Goal: Task Accomplishment & Management: Manage account settings

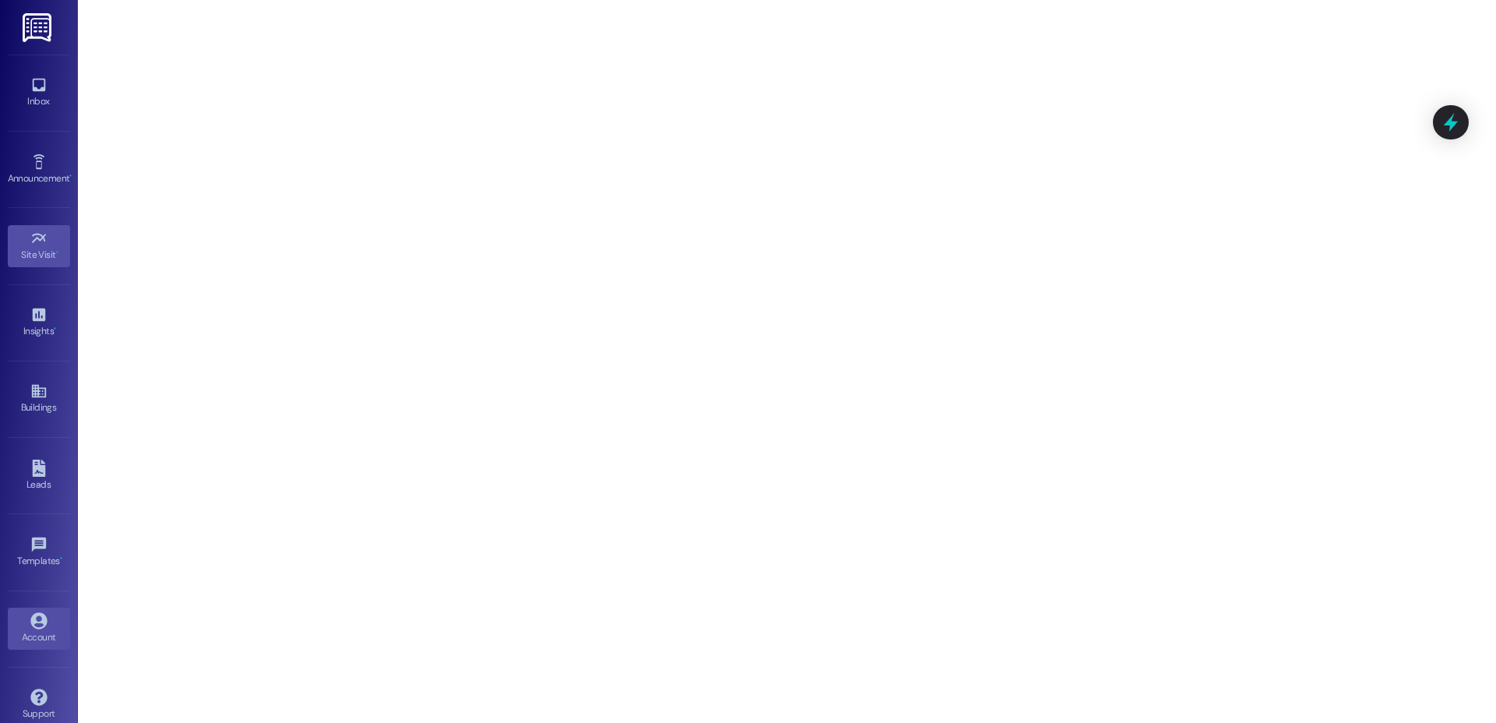
click at [37, 623] on icon at bounding box center [38, 620] width 16 height 16
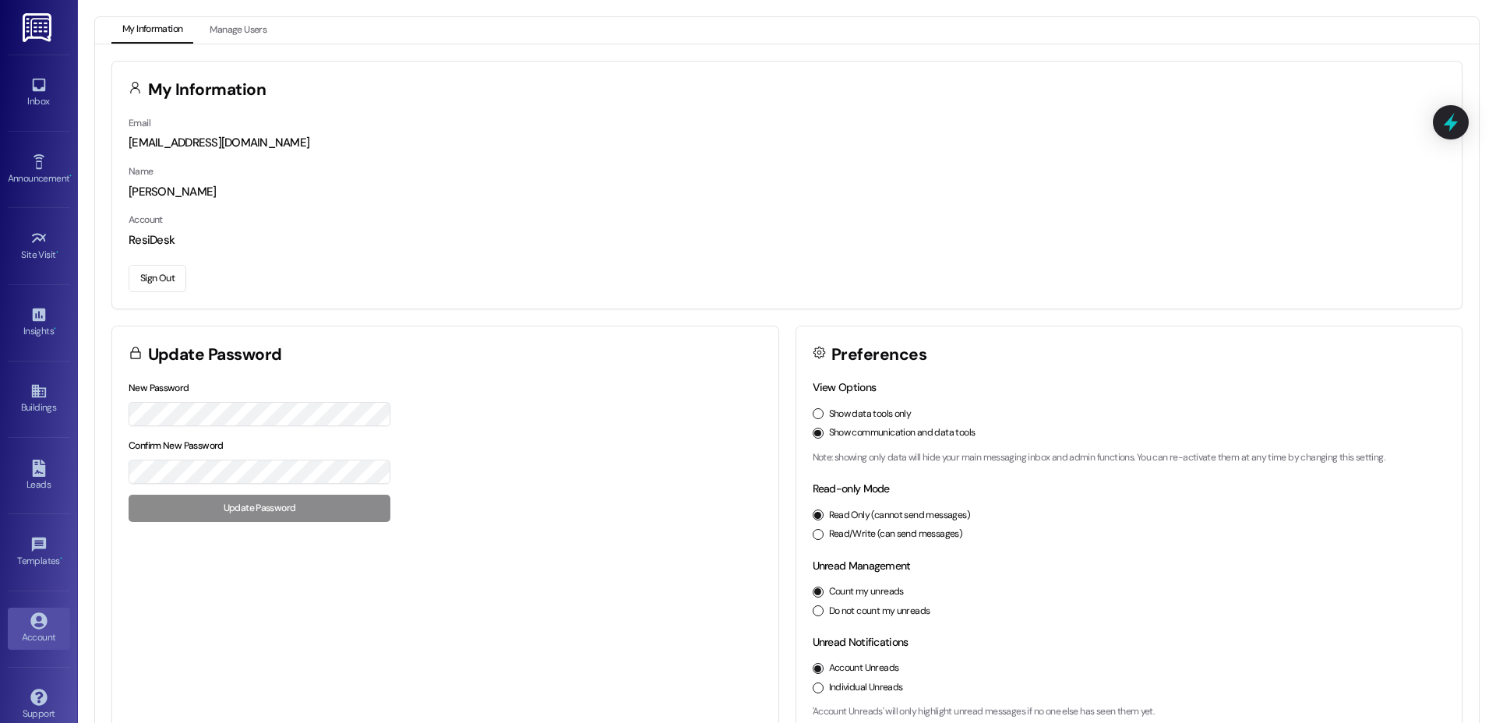
click at [146, 279] on button "Sign Out" at bounding box center [158, 278] width 58 height 27
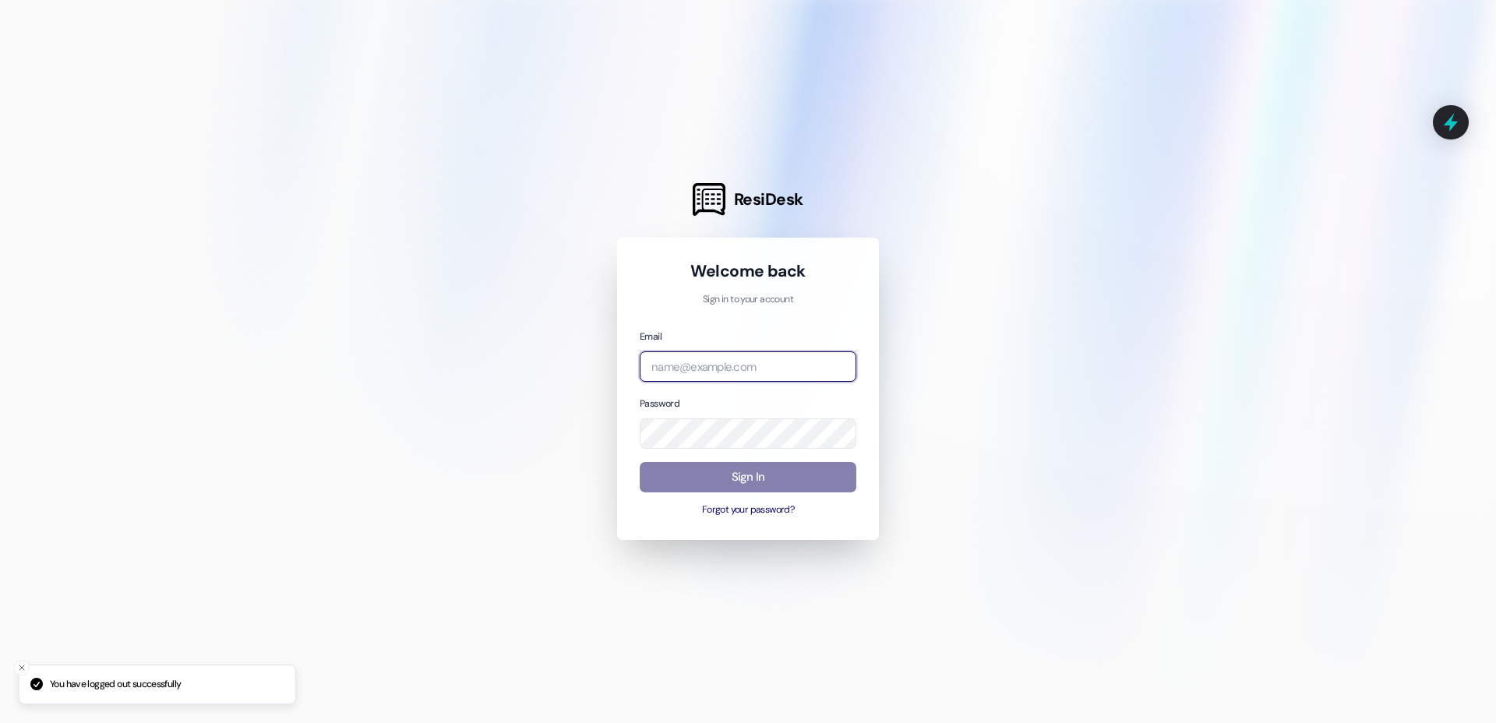
click at [672, 357] on input "email" at bounding box center [748, 366] width 217 height 30
click at [0, 722] on com-1password-button at bounding box center [0, 723] width 0 height 0
click at [769, 366] on input "ac" at bounding box center [748, 366] width 217 height 30
type input "a"
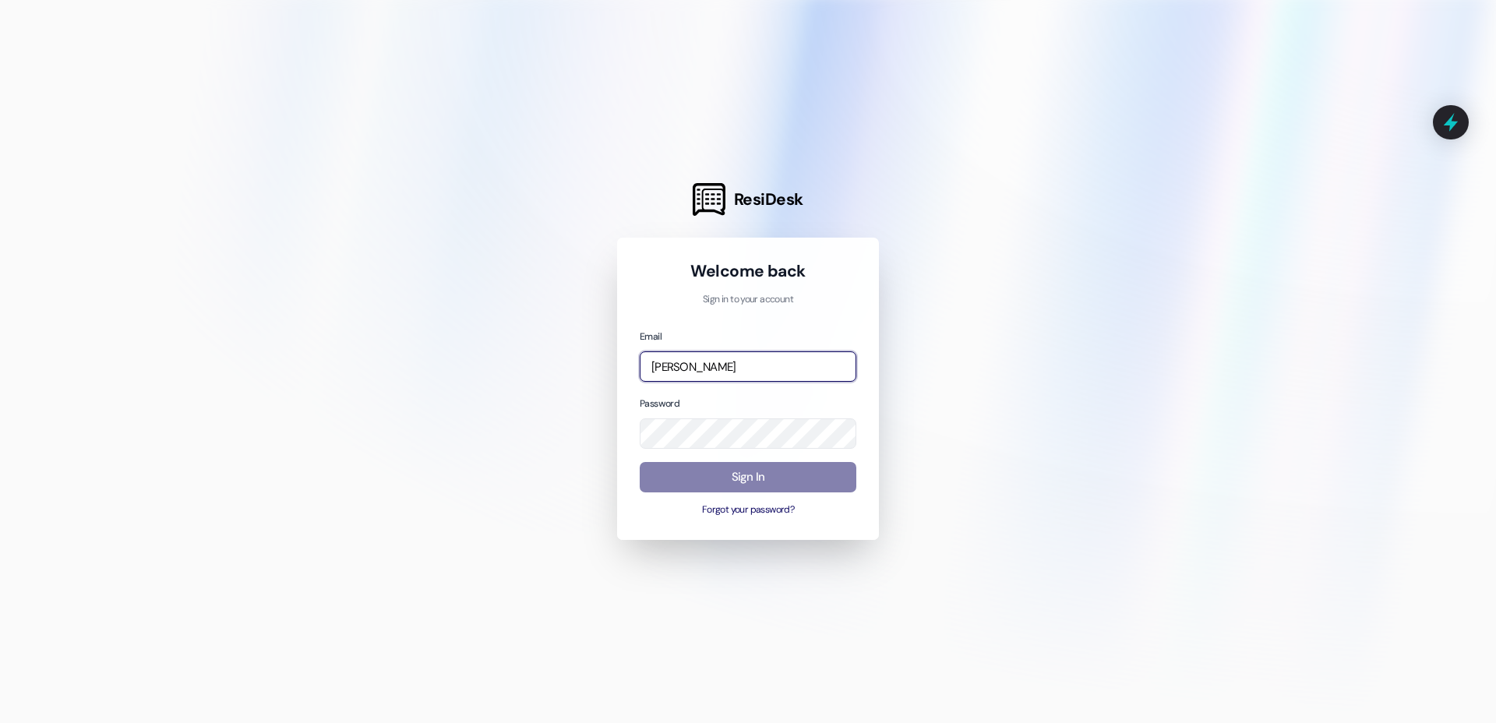
click at [0, 722] on com-1password-button at bounding box center [0, 723] width 0 height 0
type input "automated-surveys-a.-c.-[PERSON_NAME].-c.-[PERSON_NAME][URL]"
